Goal: Check status

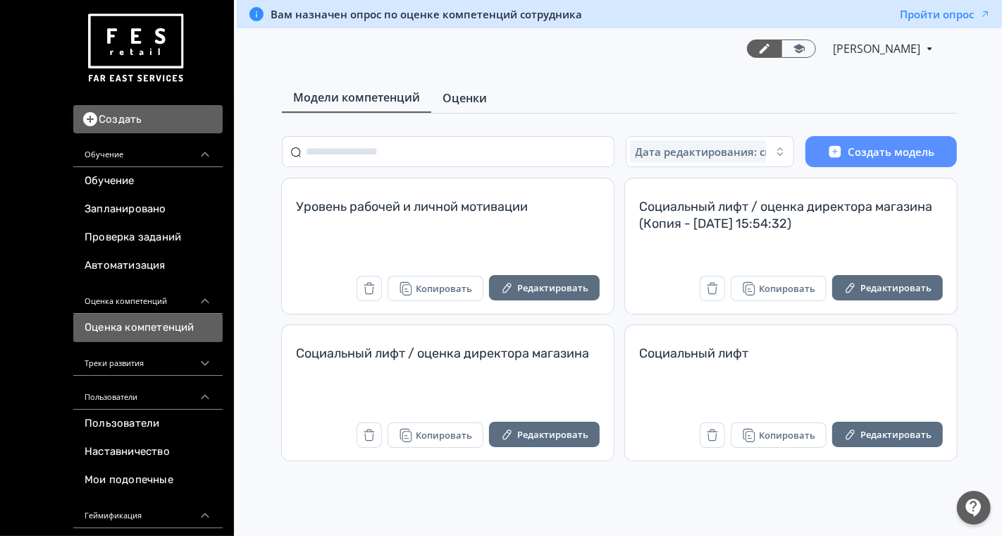
click at [465, 109] on link "Оценки" at bounding box center [464, 98] width 67 height 28
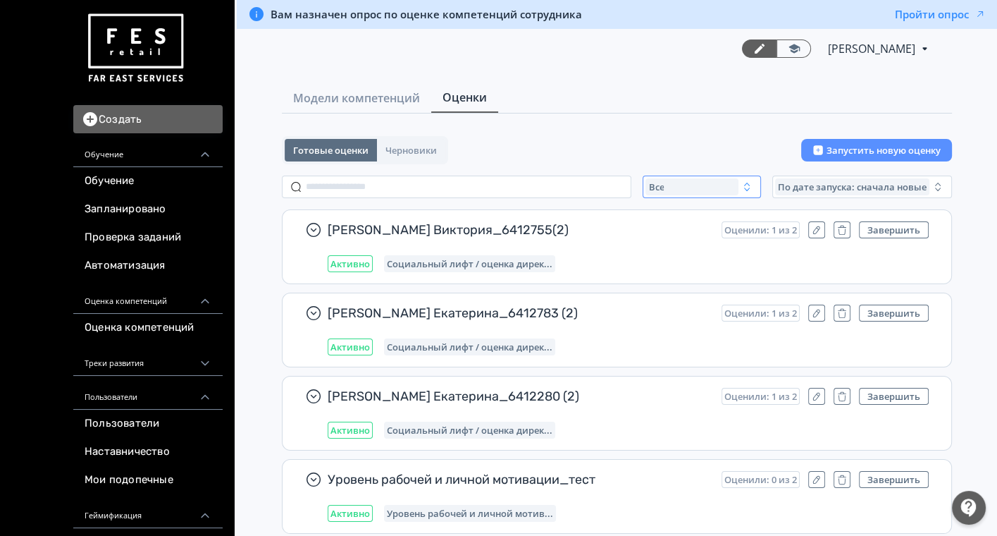
click at [657, 183] on span "Все" at bounding box center [656, 186] width 16 height 11
click at [672, 241] on span "Активные" at bounding box center [686, 244] width 51 height 14
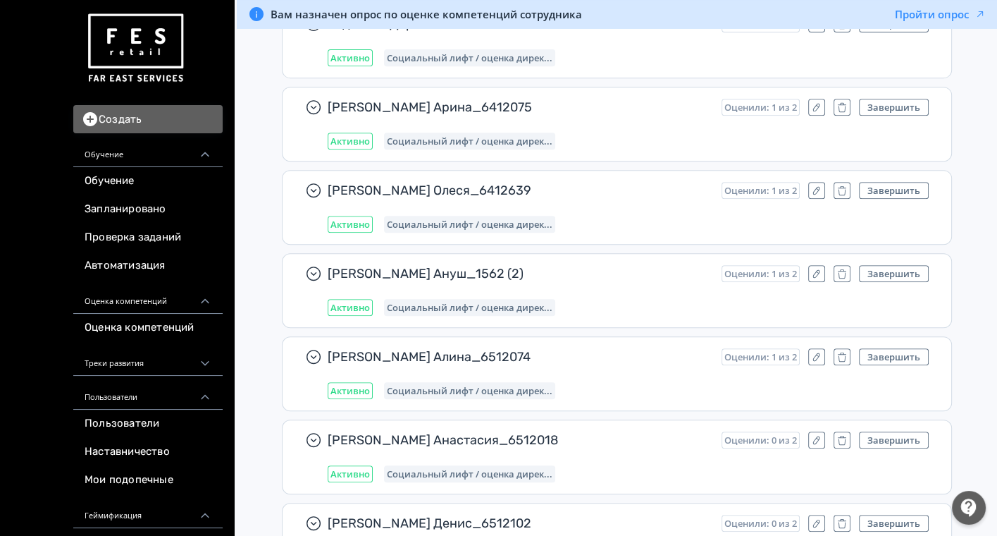
scroll to position [1615, 0]
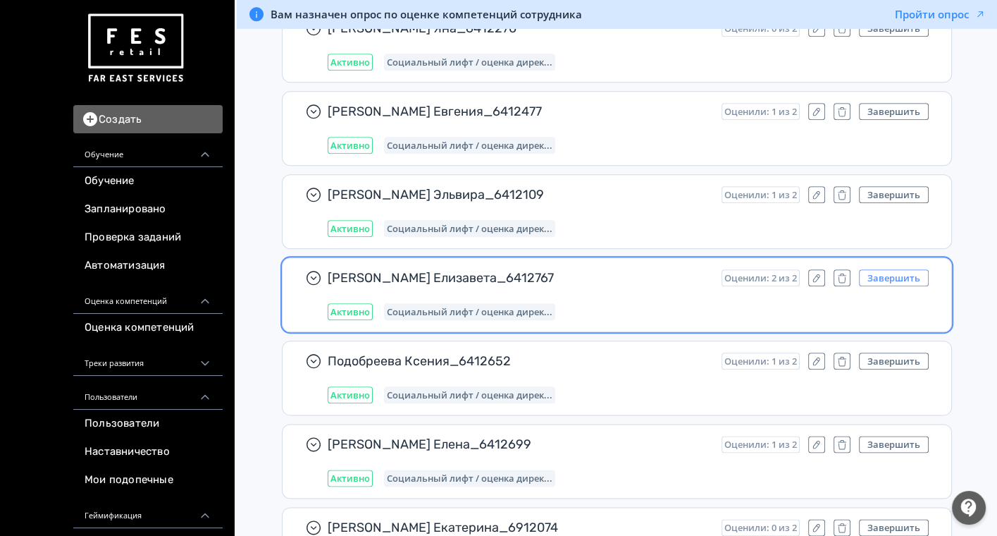
click at [897, 269] on button "Завершить" at bounding box center [894, 277] width 70 height 17
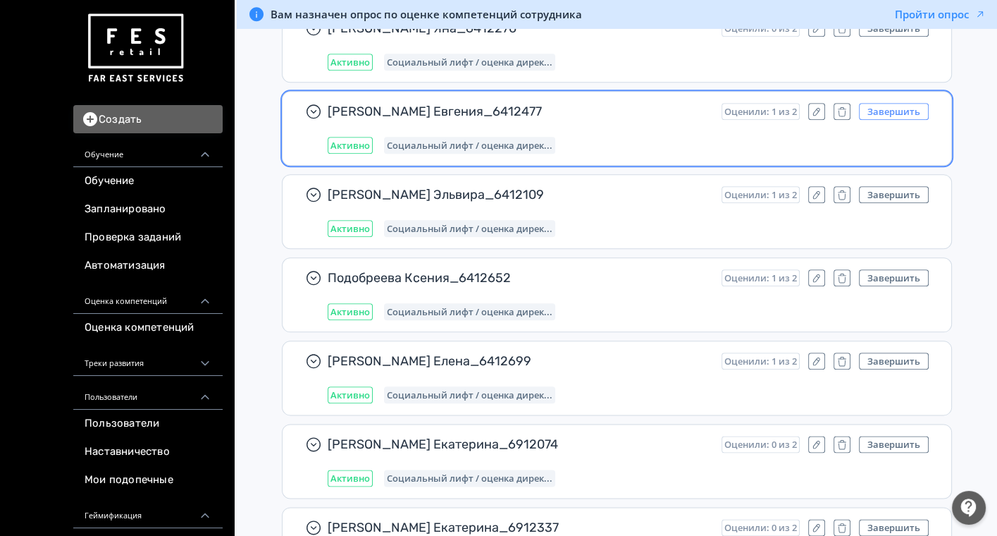
scroll to position [11629, 0]
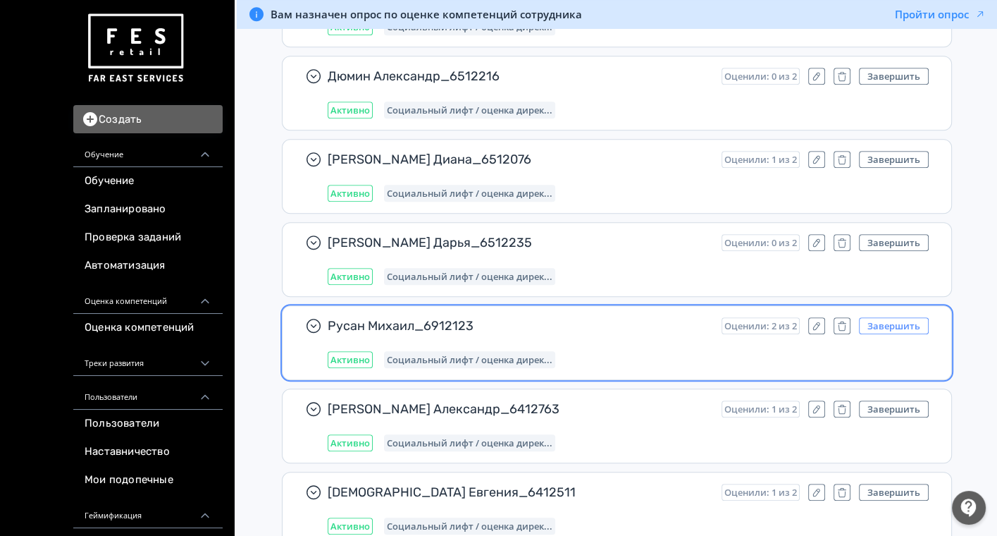
click at [899, 317] on button "Завершить" at bounding box center [894, 325] width 70 height 17
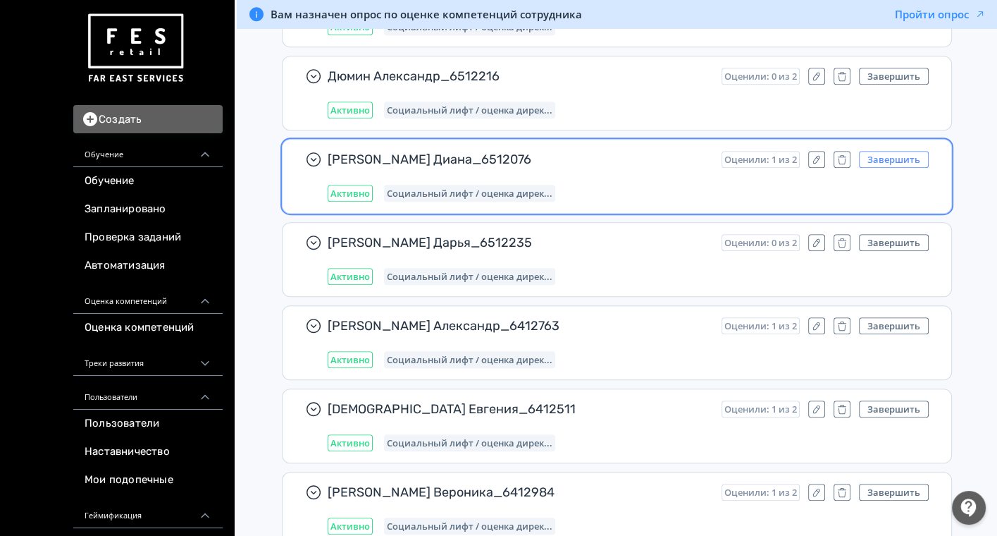
scroll to position [18001, 0]
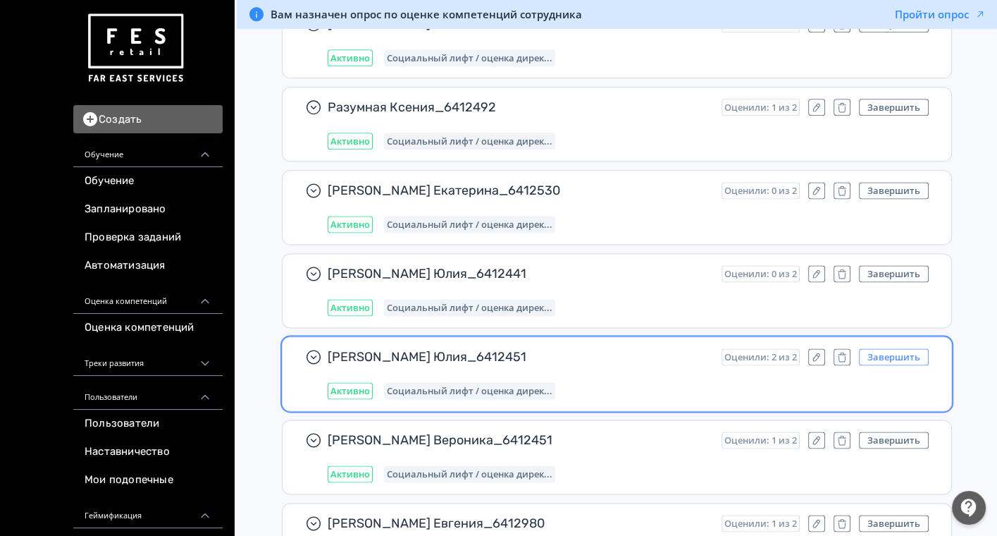
click at [879, 348] on button "Завершить" at bounding box center [894, 356] width 70 height 17
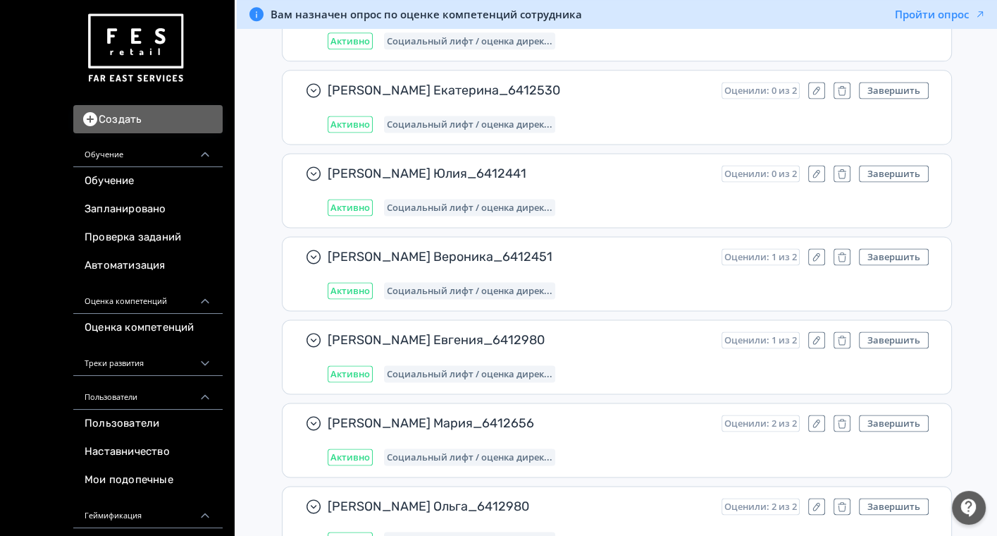
scroll to position [18157, 0]
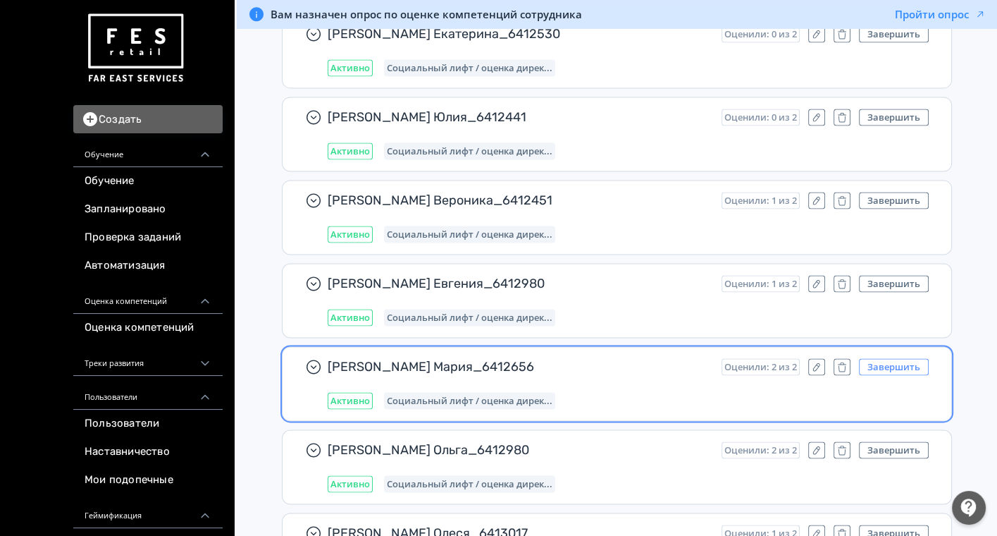
click at [901, 358] on button "Завершить" at bounding box center [894, 366] width 70 height 17
click at [892, 358] on button "Завершить" at bounding box center [894, 366] width 70 height 17
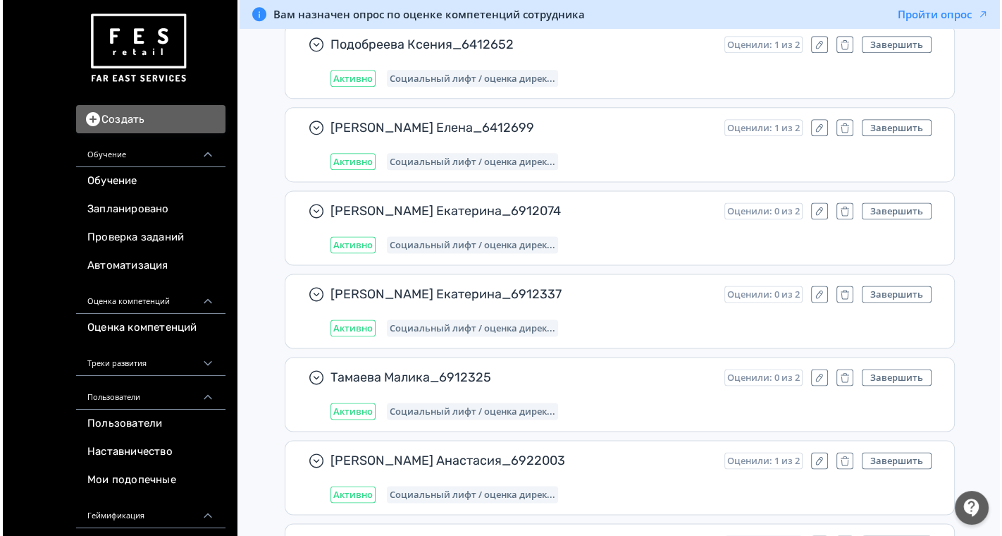
scroll to position [0, 0]
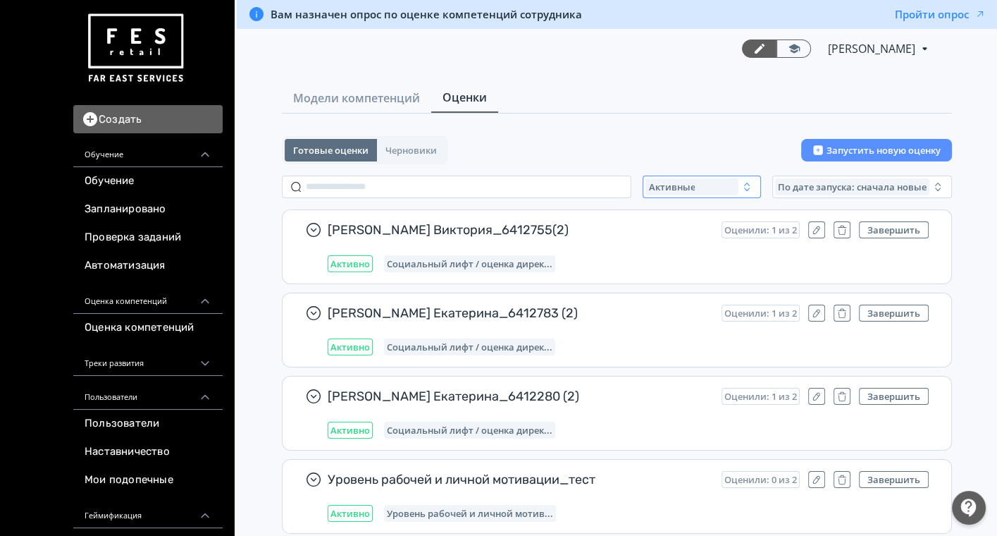
click at [702, 187] on div "Активные" at bounding box center [691, 186] width 93 height 17
click at [423, 187] on input "text" at bounding box center [457, 186] width 350 height 23
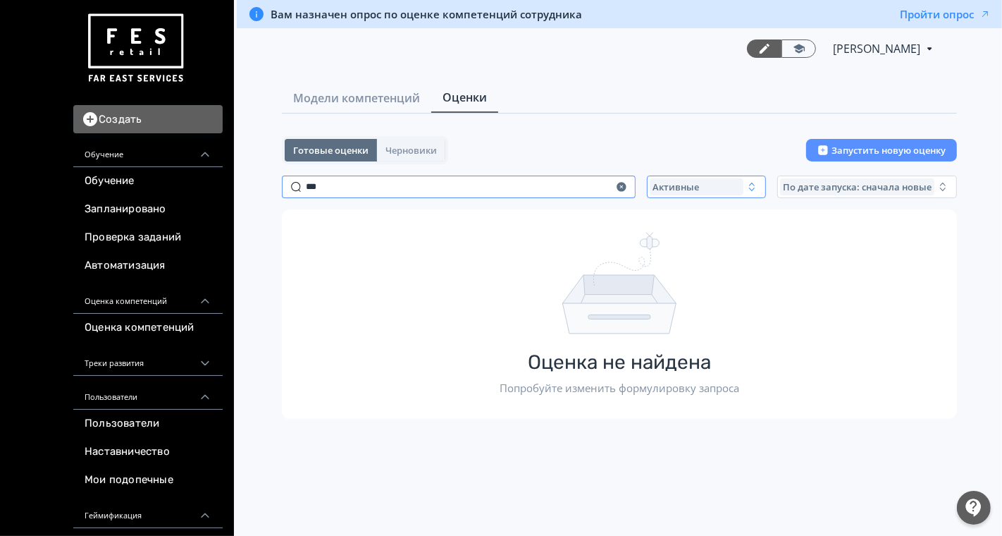
type input "***"
click at [739, 178] on div "Активные" at bounding box center [697, 186] width 94 height 17
click at [676, 227] on button "Все" at bounding box center [788, 218] width 247 height 25
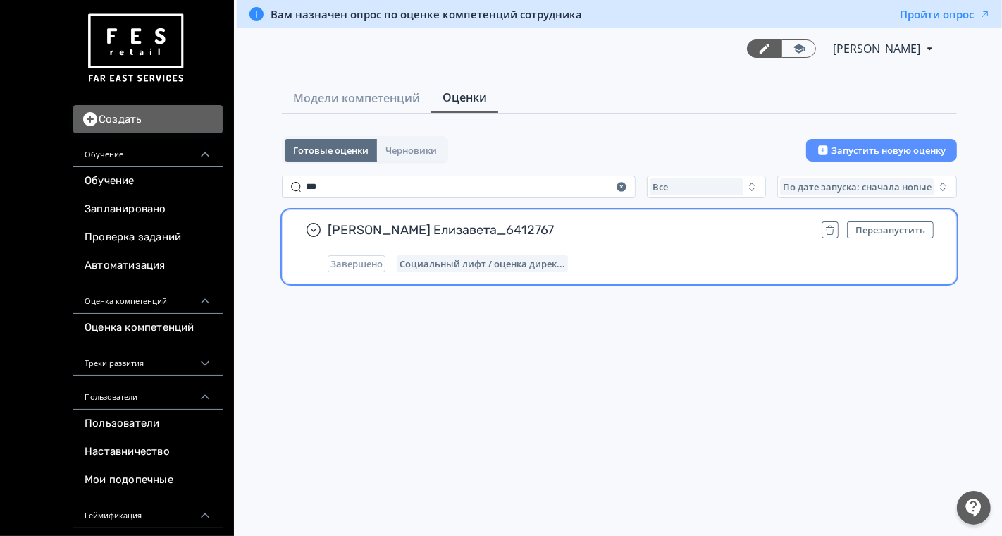
click at [668, 255] on div "Завершено Социальный лифт / оценка дирек..." at bounding box center [631, 263] width 606 height 17
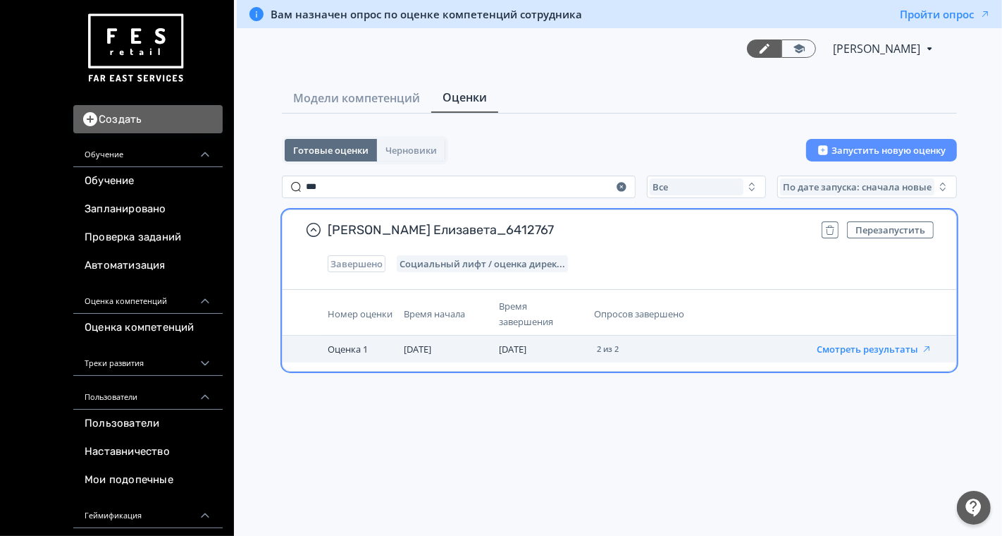
click at [858, 345] on button "Смотреть результаты" at bounding box center [875, 348] width 116 height 11
